Goal: Transaction & Acquisition: Subscribe to service/newsletter

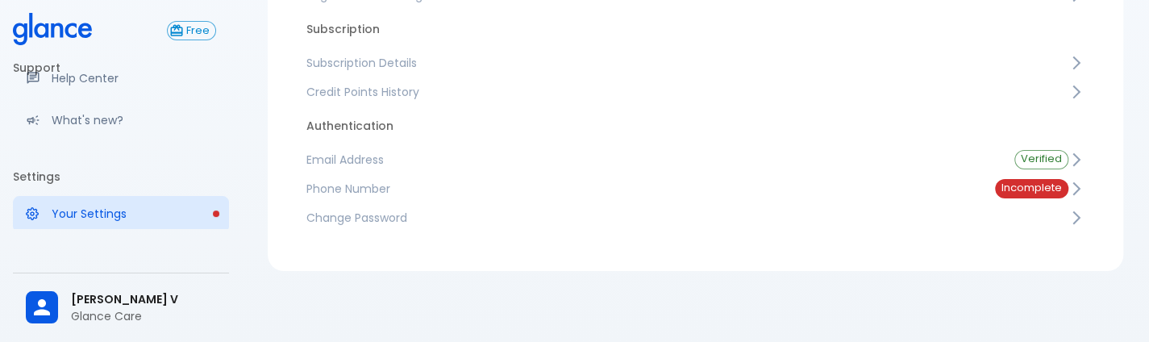
scroll to position [310, 0]
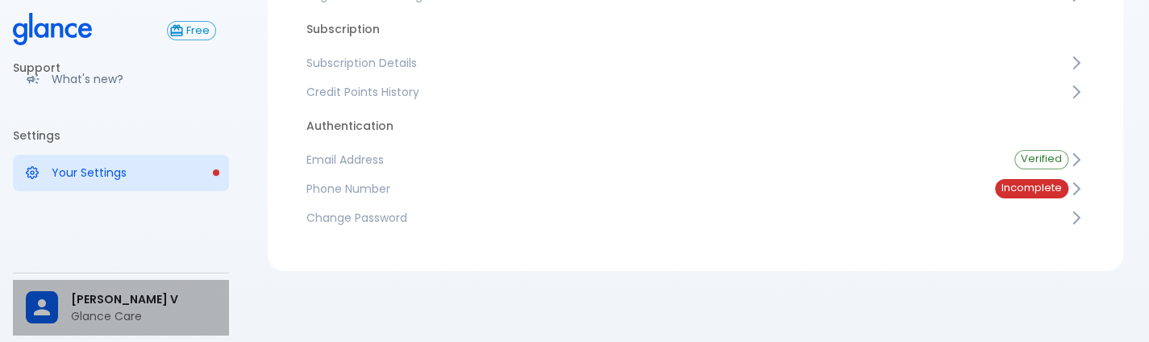
click at [63, 304] on div at bounding box center [48, 307] width 45 height 32
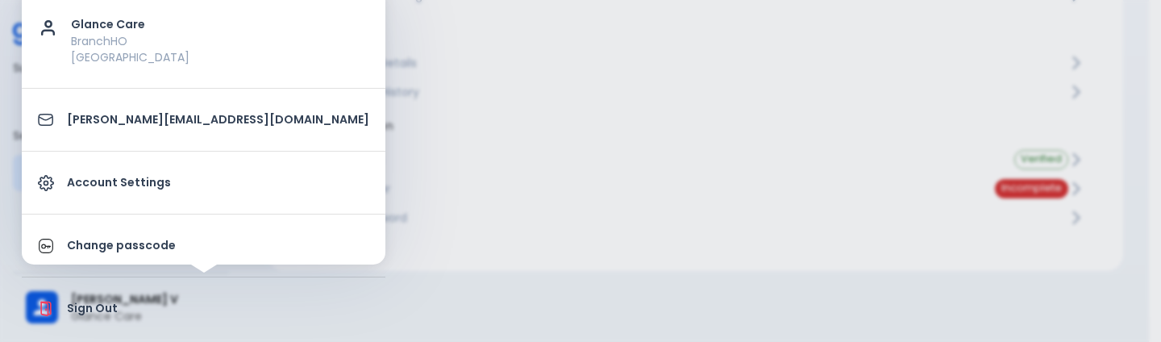
click at [474, 260] on div at bounding box center [580, 171] width 1161 height 342
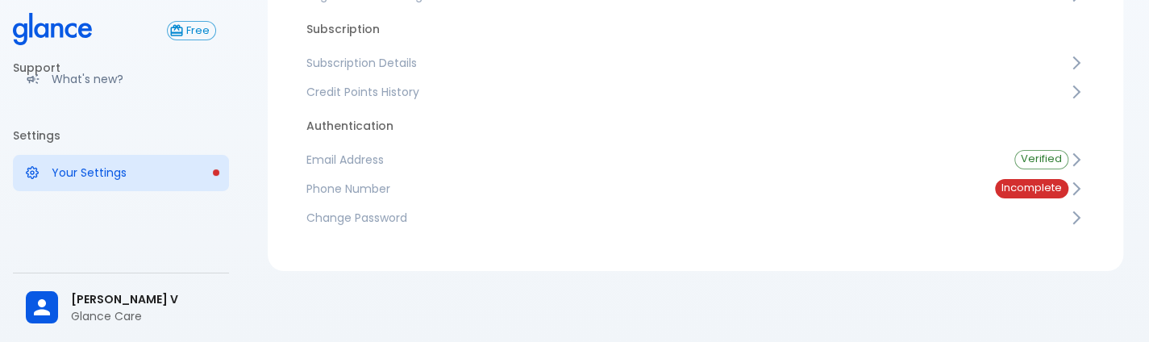
click at [399, 60] on span "Subscription Details" at bounding box center [687, 63] width 762 height 16
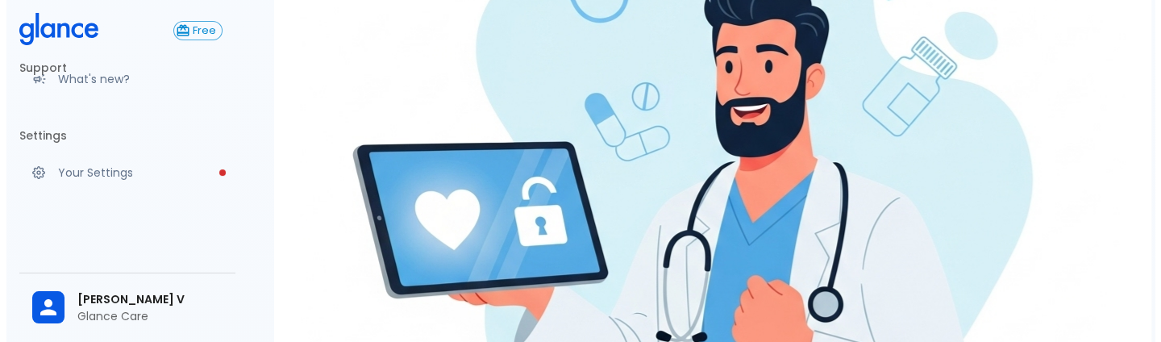
scroll to position [394, 0]
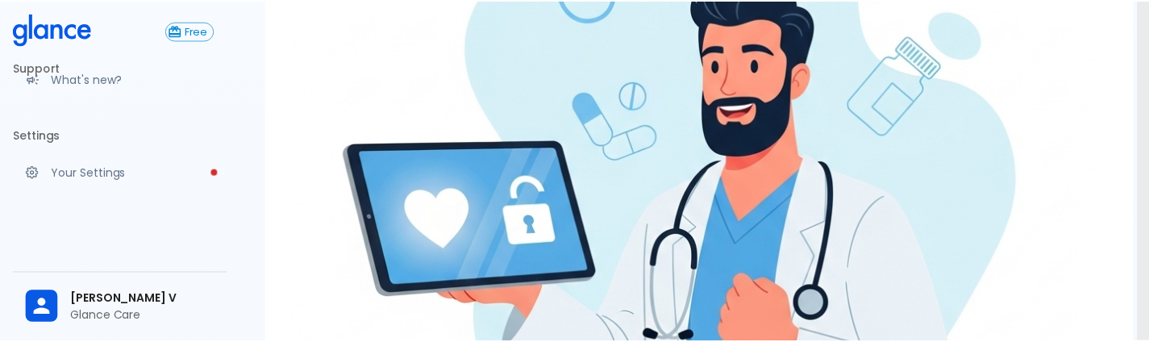
scroll to position [0, 0]
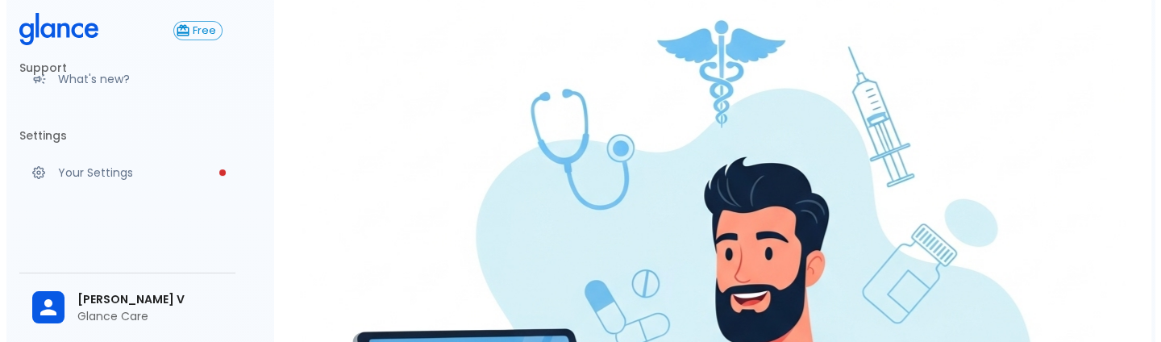
scroll to position [203, 0]
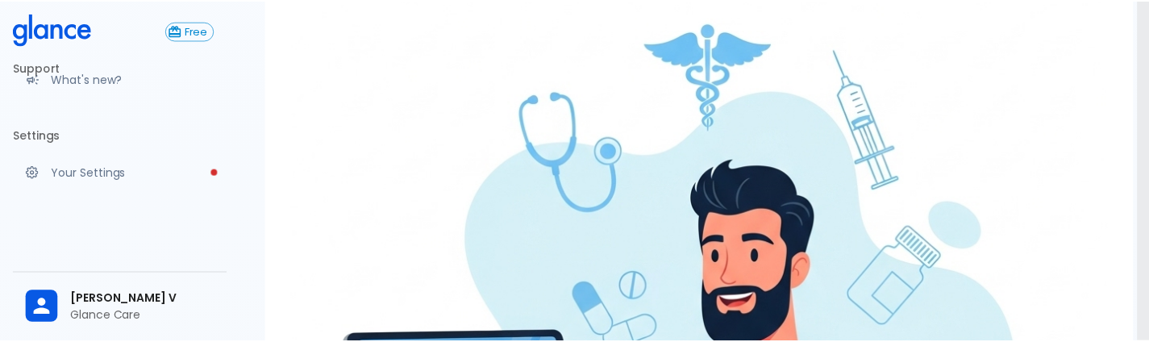
scroll to position [0, 0]
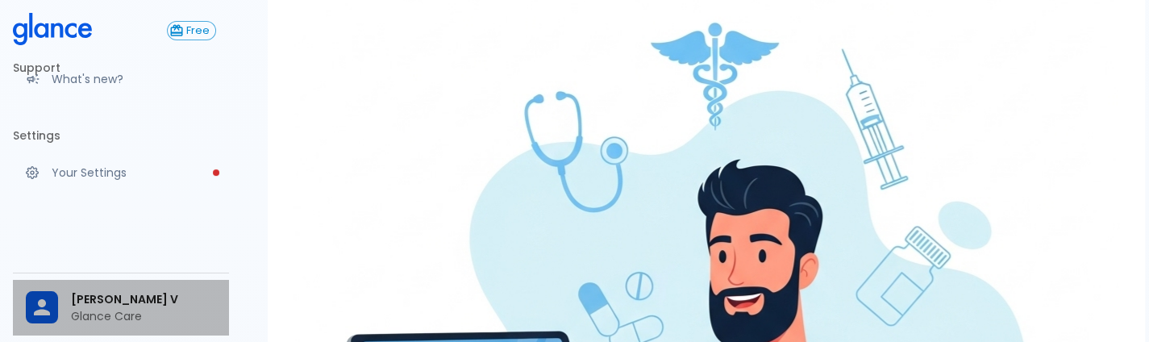
click at [155, 293] on span "Deepashree V" at bounding box center [143, 299] width 145 height 17
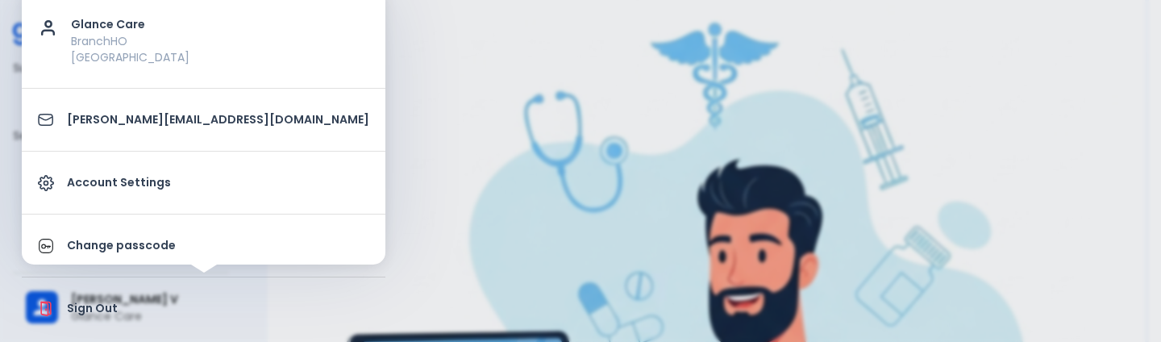
click at [161, 252] on p "Change passcode" at bounding box center [218, 245] width 302 height 17
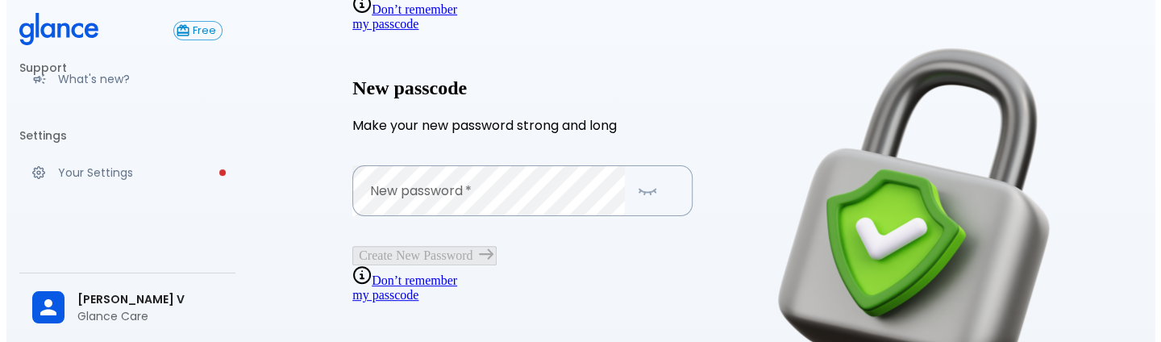
scroll to position [306, 0]
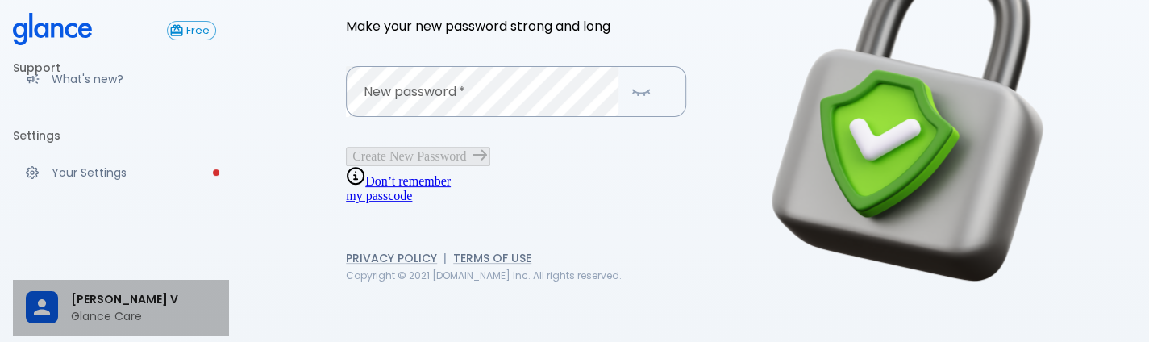
click at [24, 293] on div "Deepashree V Glance Care" at bounding box center [121, 308] width 216 height 56
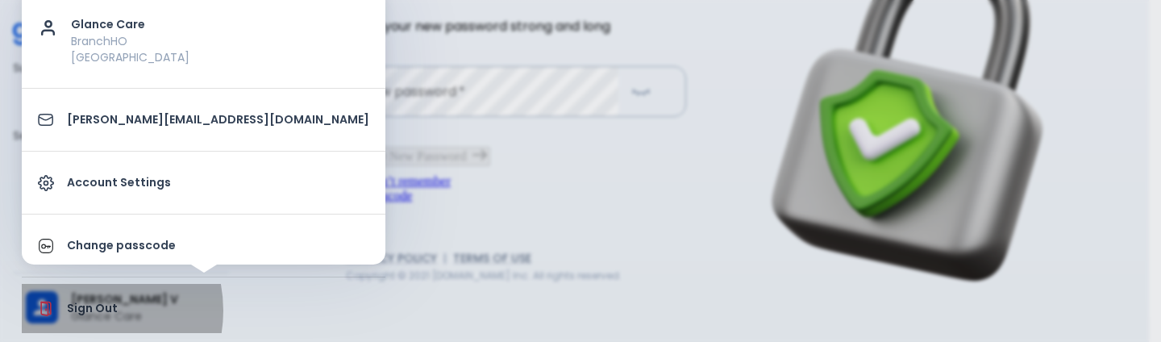
click at [78, 310] on p "Sign Out" at bounding box center [218, 308] width 302 height 17
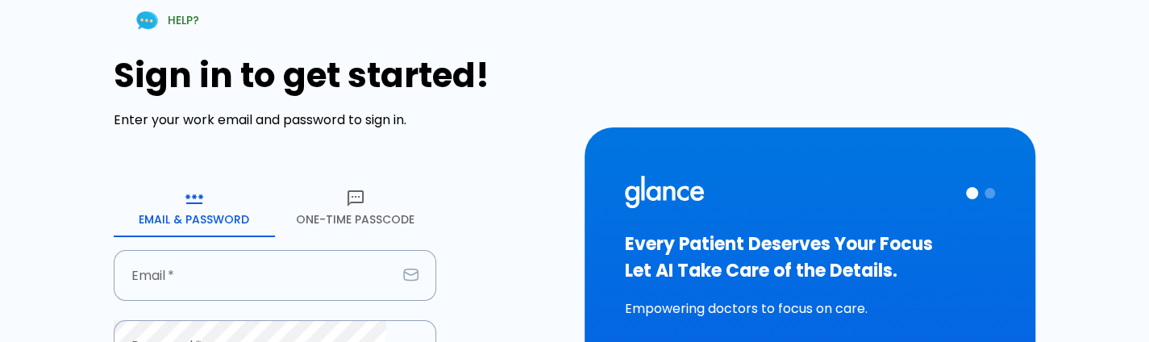
type input "deepashree@groa.care"
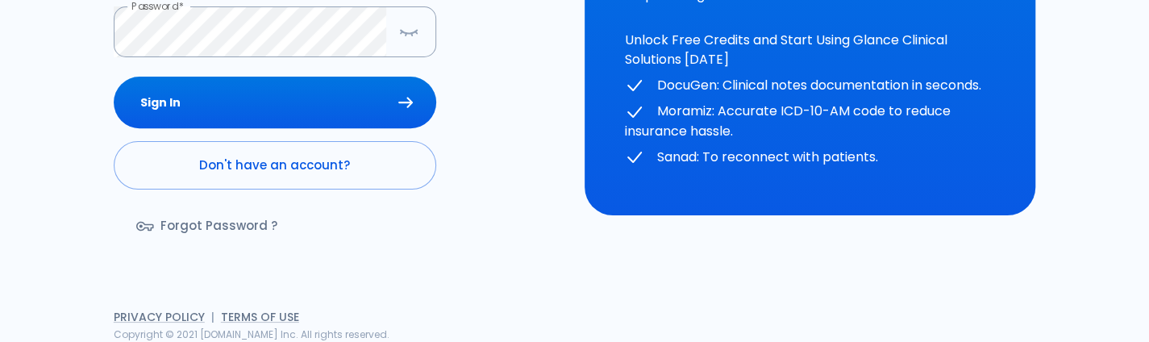
drag, startPoint x: 282, startPoint y: 194, endPoint x: 319, endPoint y: 182, distance: 39.0
click at [319, 182] on div "Sign In Don't have an account? Forgot Password ?" at bounding box center [275, 170] width 323 height 186
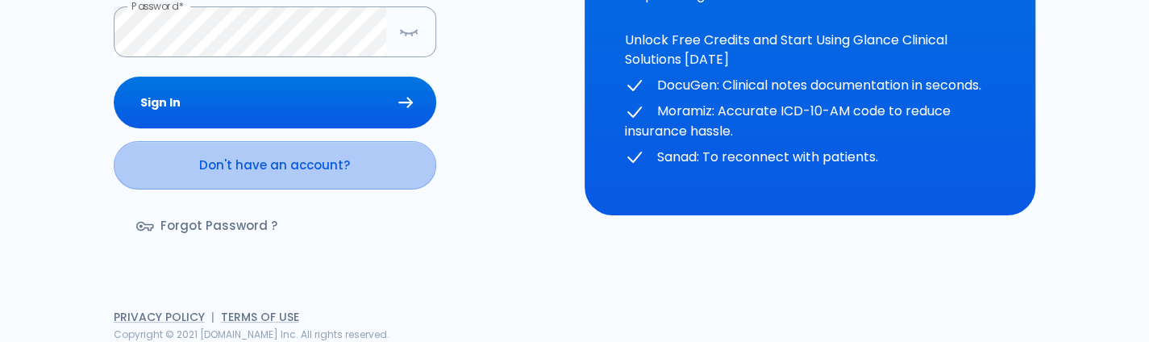
click at [319, 182] on link "Don't have an account?" at bounding box center [275, 165] width 323 height 48
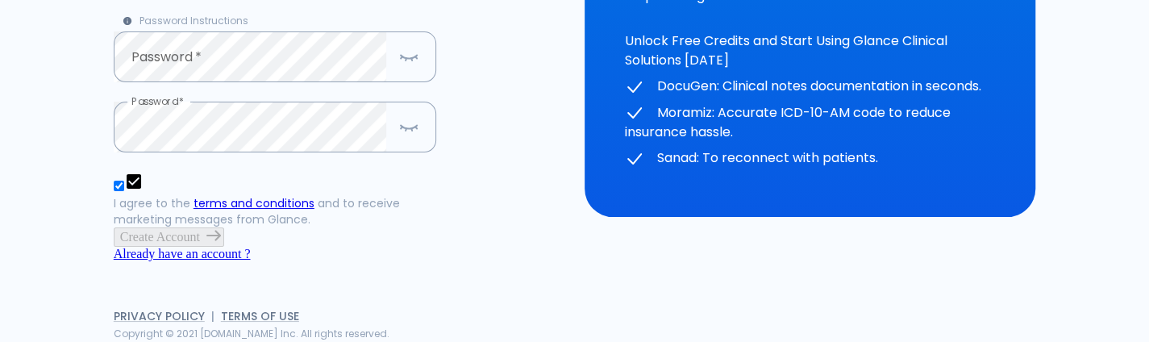
scroll to position [245, 0]
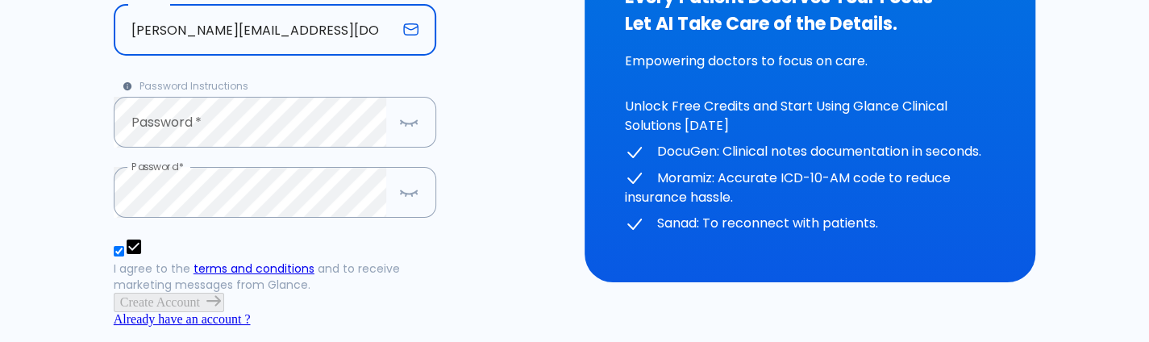
click at [224, 33] on input "deepashree@groa.care" at bounding box center [255, 30] width 283 height 51
click at [205, 31] on input "deepashree@groa.care" at bounding box center [255, 30] width 283 height 51
type input "[PERSON_NAME][EMAIL_ADDRESS][DOMAIN_NAME]"
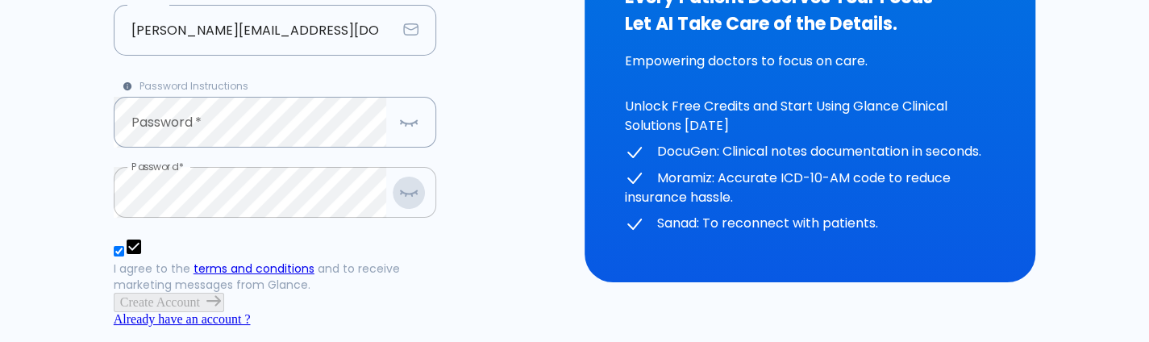
click at [421, 181] on button "button" at bounding box center [409, 192] width 32 height 33
click at [421, 181] on button "button" at bounding box center [408, 192] width 33 height 33
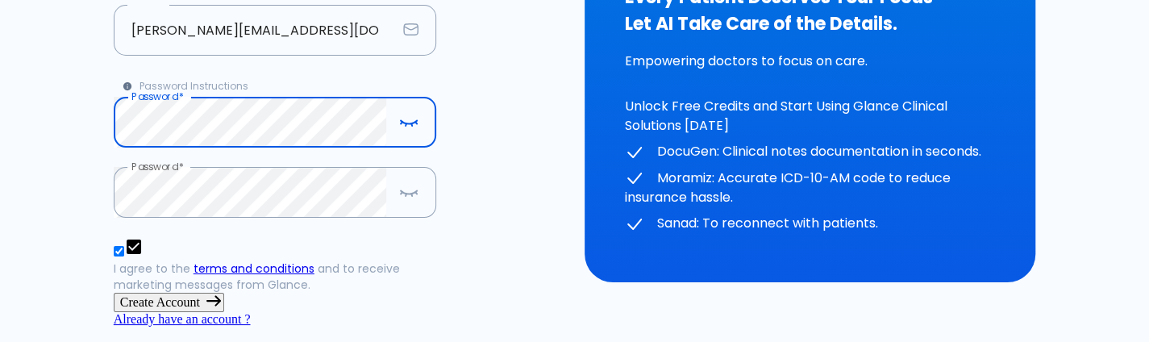
click at [224, 297] on button "Create Account" at bounding box center [169, 302] width 111 height 19
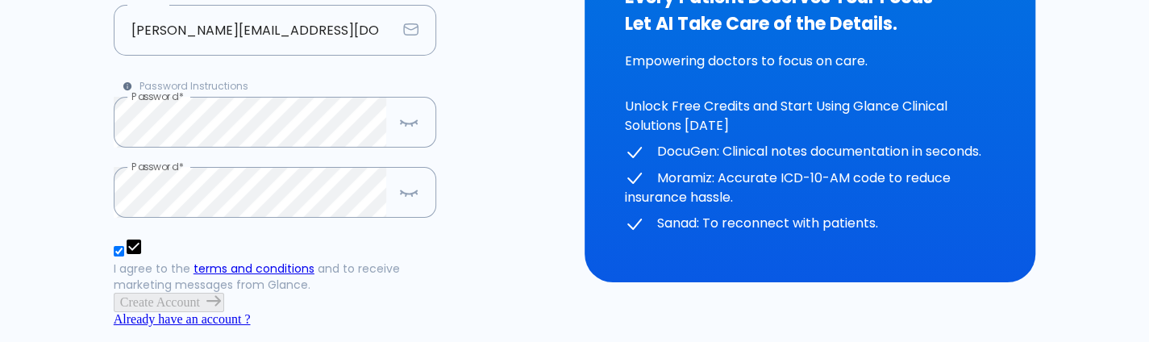
scroll to position [60, 0]
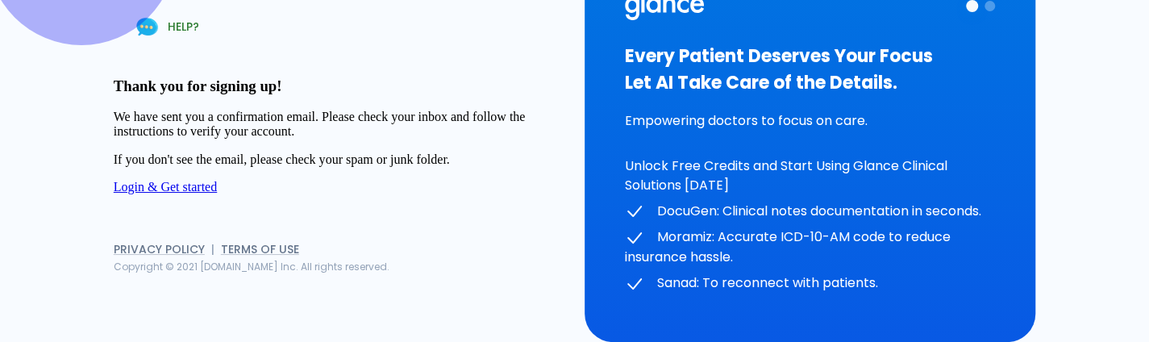
click at [195, 180] on link "Login & Get started" at bounding box center [165, 187] width 103 height 14
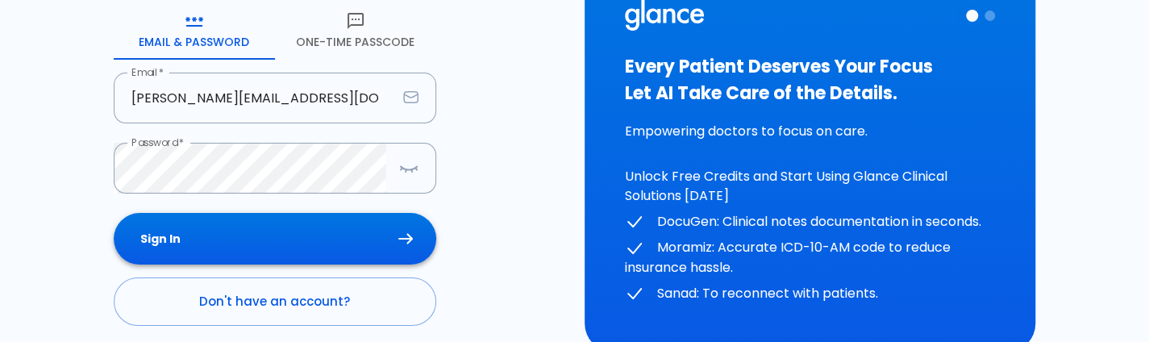
scroll to position [180, 0]
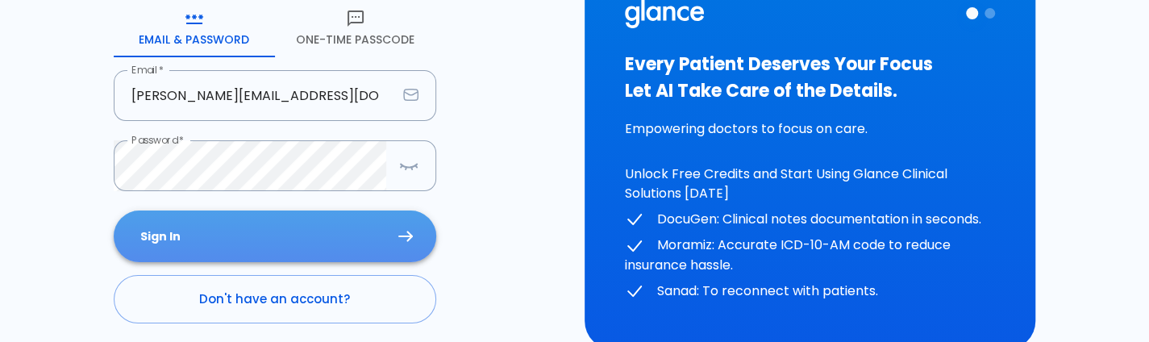
click at [320, 249] on button "Sign In" at bounding box center [275, 237] width 323 height 52
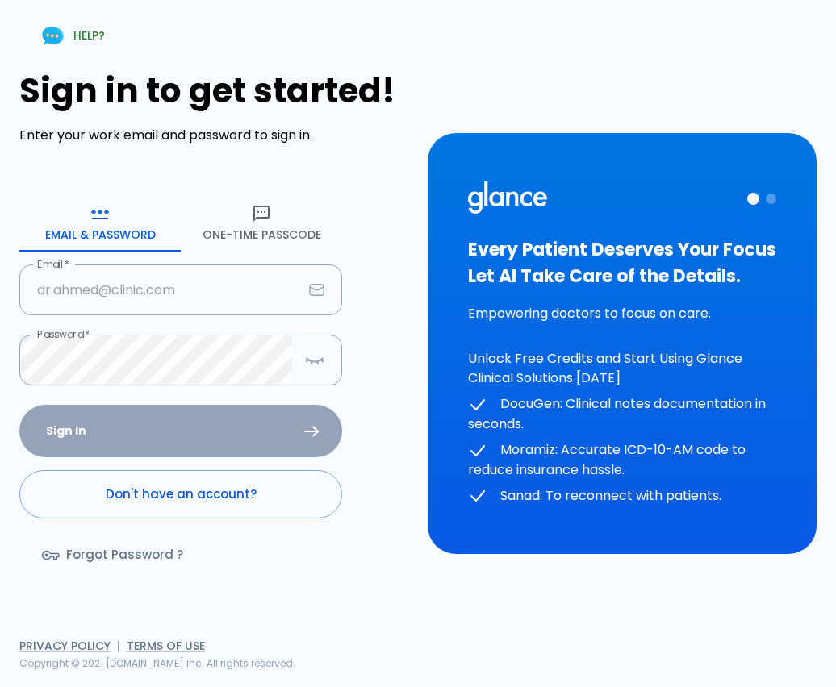
type input "[PERSON_NAME][EMAIL_ADDRESS][DOMAIN_NAME]"
click at [186, 463] on div "Sign In Don't have an account? Forgot Password ?" at bounding box center [180, 498] width 323 height 186
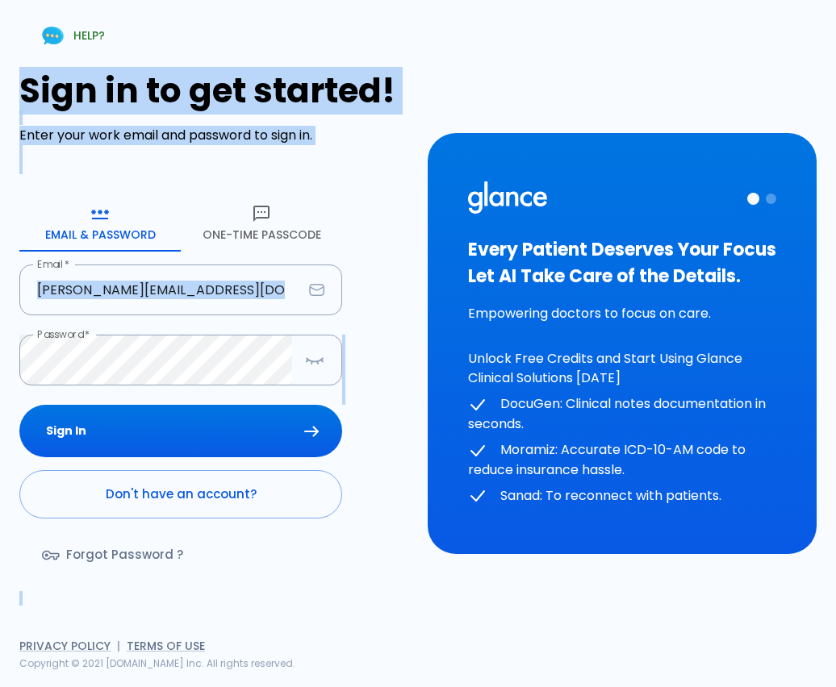
click at [186, 463] on div "Sign In Don't have an account? Forgot Password ?" at bounding box center [180, 498] width 323 height 186
click at [208, 448] on button "Sign In" at bounding box center [180, 431] width 323 height 52
